Goal: Check status: Check status

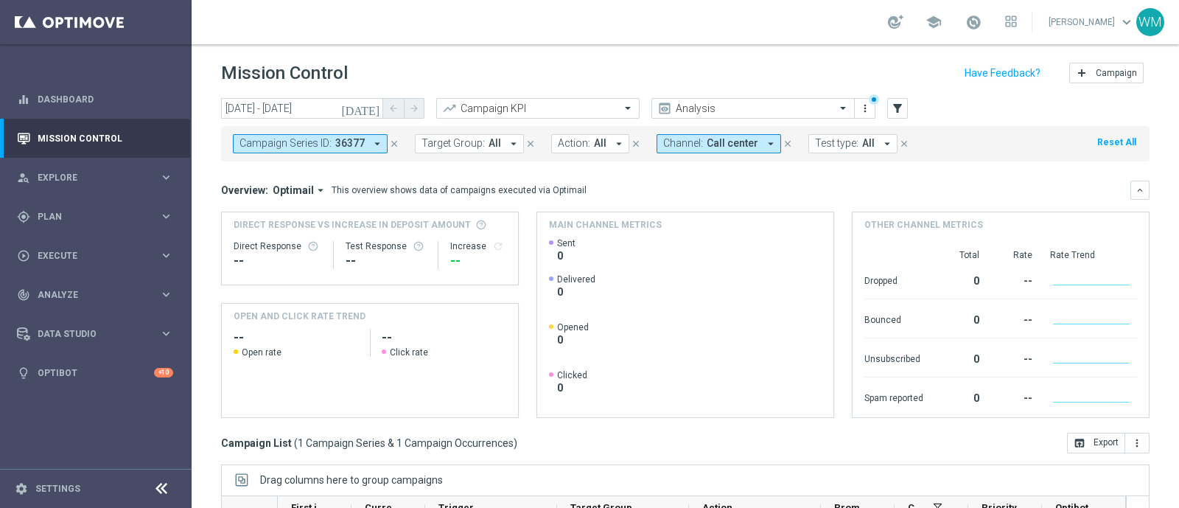
click at [710, 189] on div "Overview: Optimail arrow_drop_down This overview shows data of campaigns execut…" at bounding box center [676, 190] width 910 height 13
